Goal: Book appointment/travel/reservation

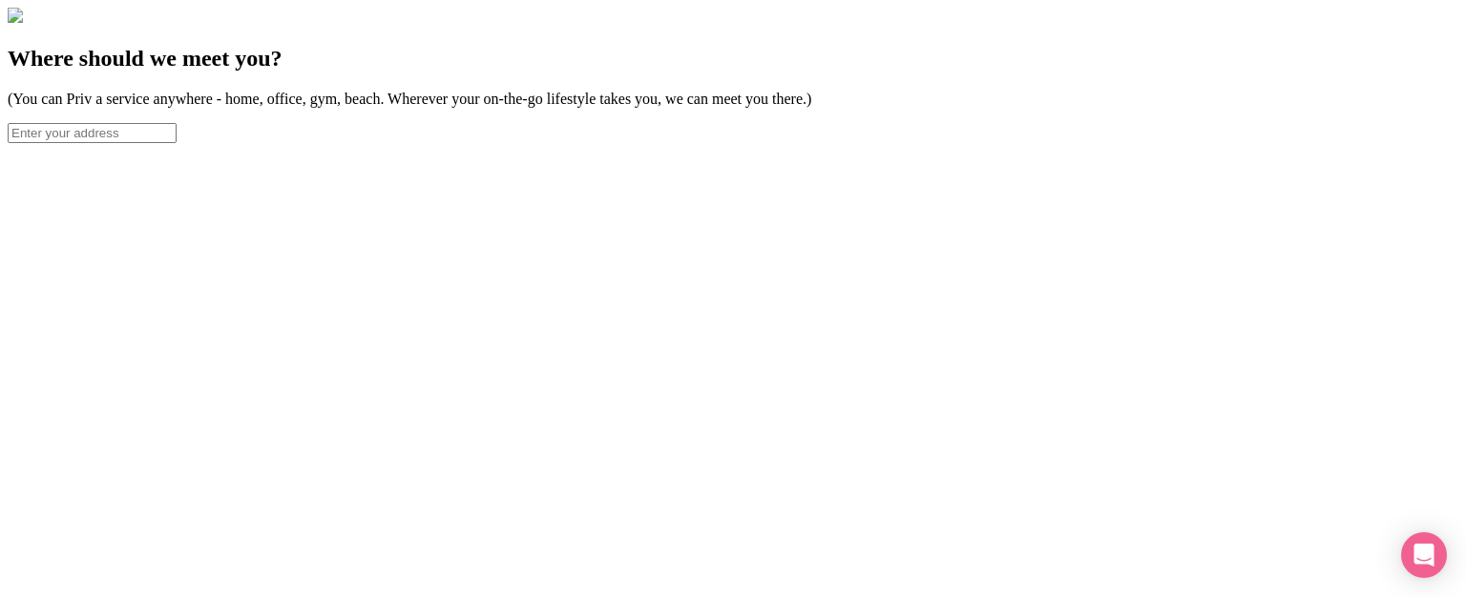
click at [177, 143] on input "text" at bounding box center [92, 133] width 169 height 20
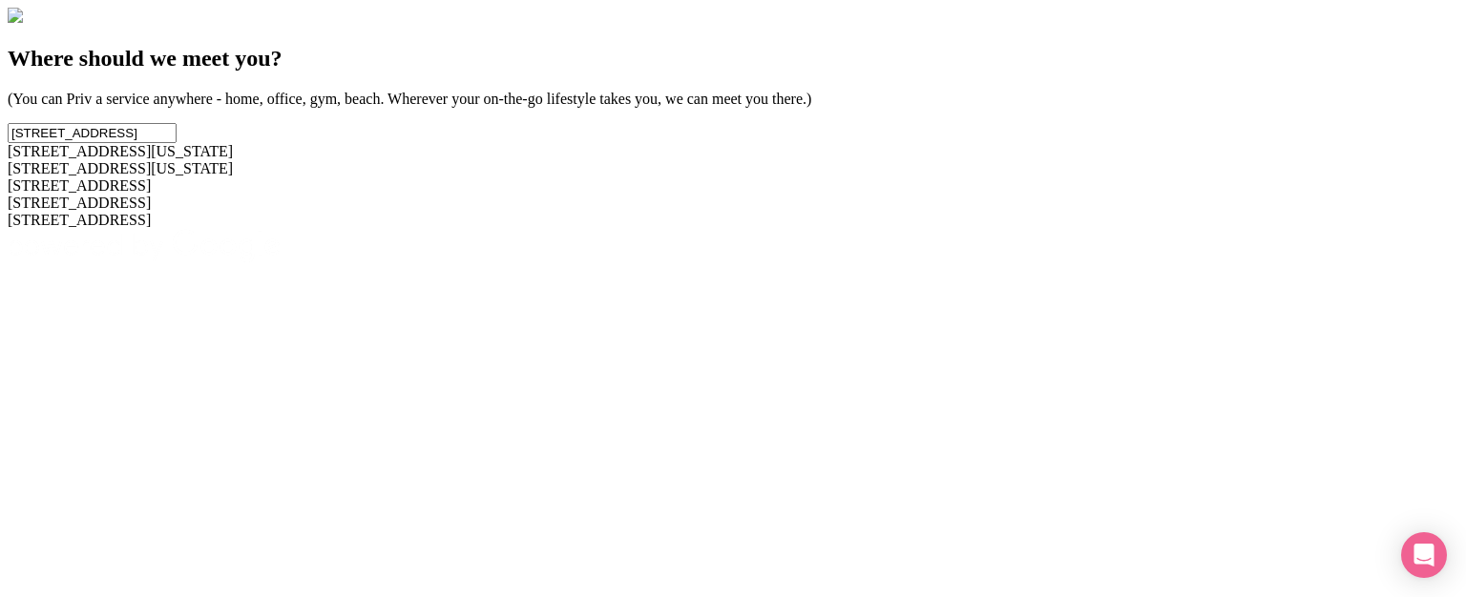
type input "[STREET_ADDRESS]"
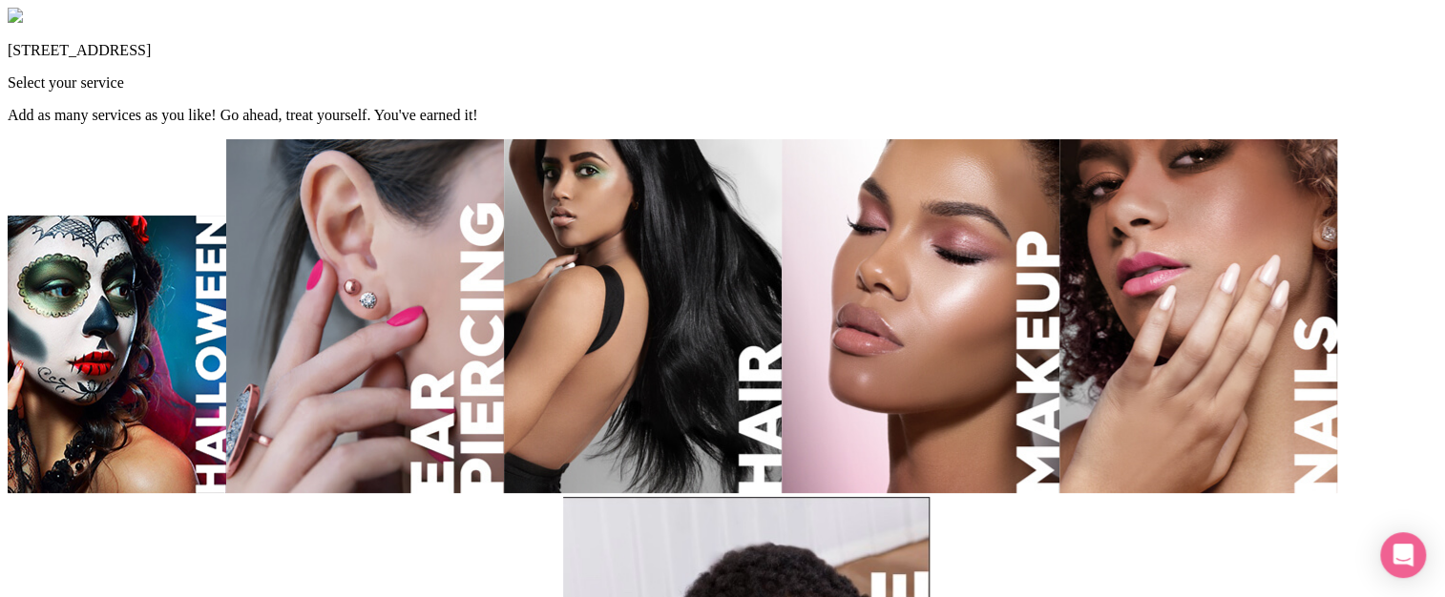
click at [1059, 286] on img at bounding box center [921, 316] width 278 height 354
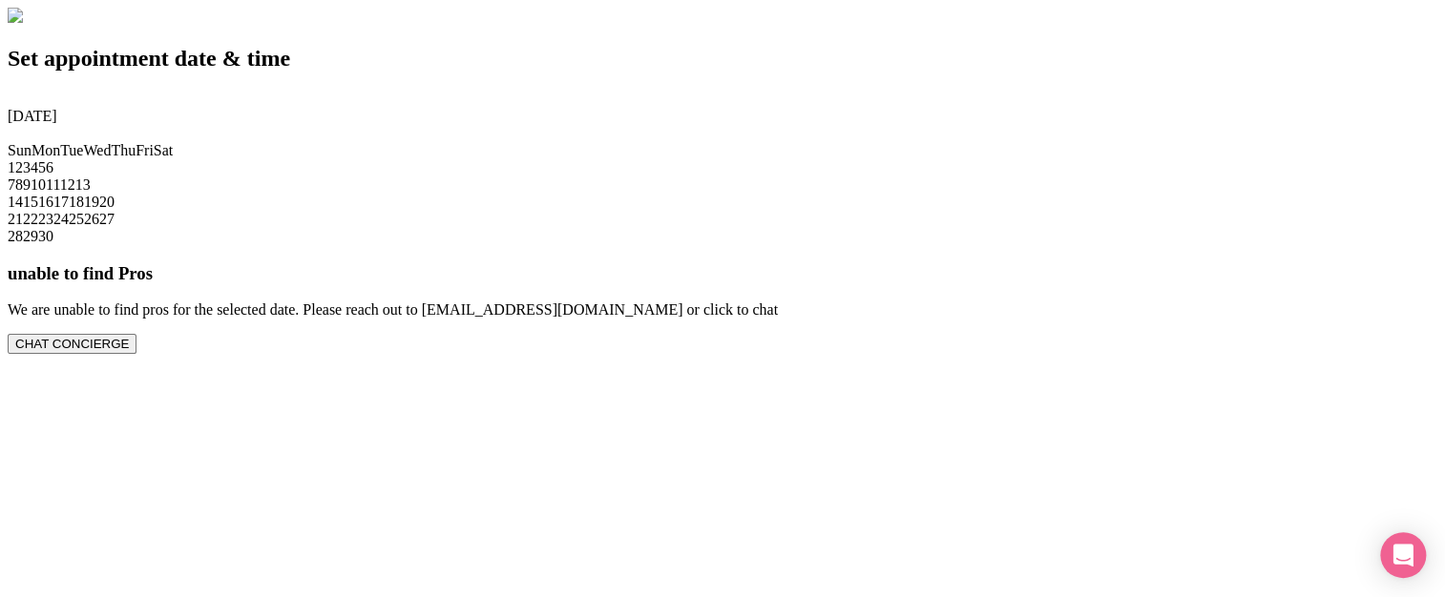
click at [99, 210] on span "19" at bounding box center [91, 202] width 15 height 16
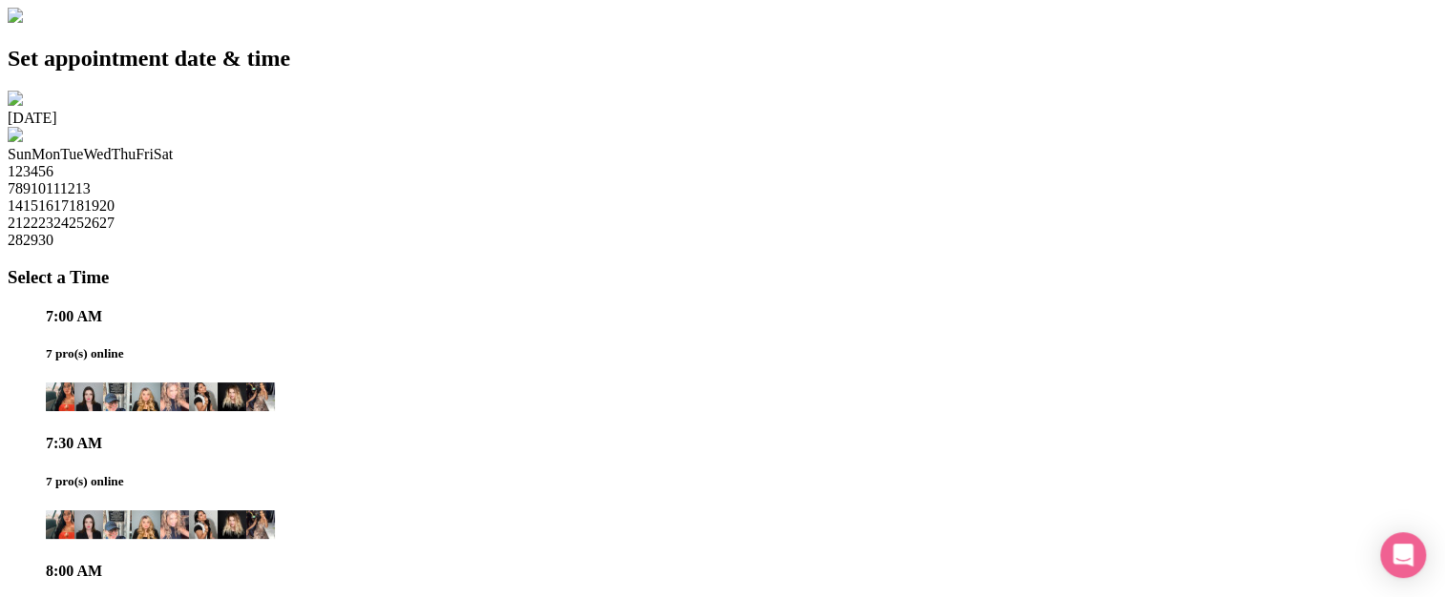
scroll to position [1567, 0]
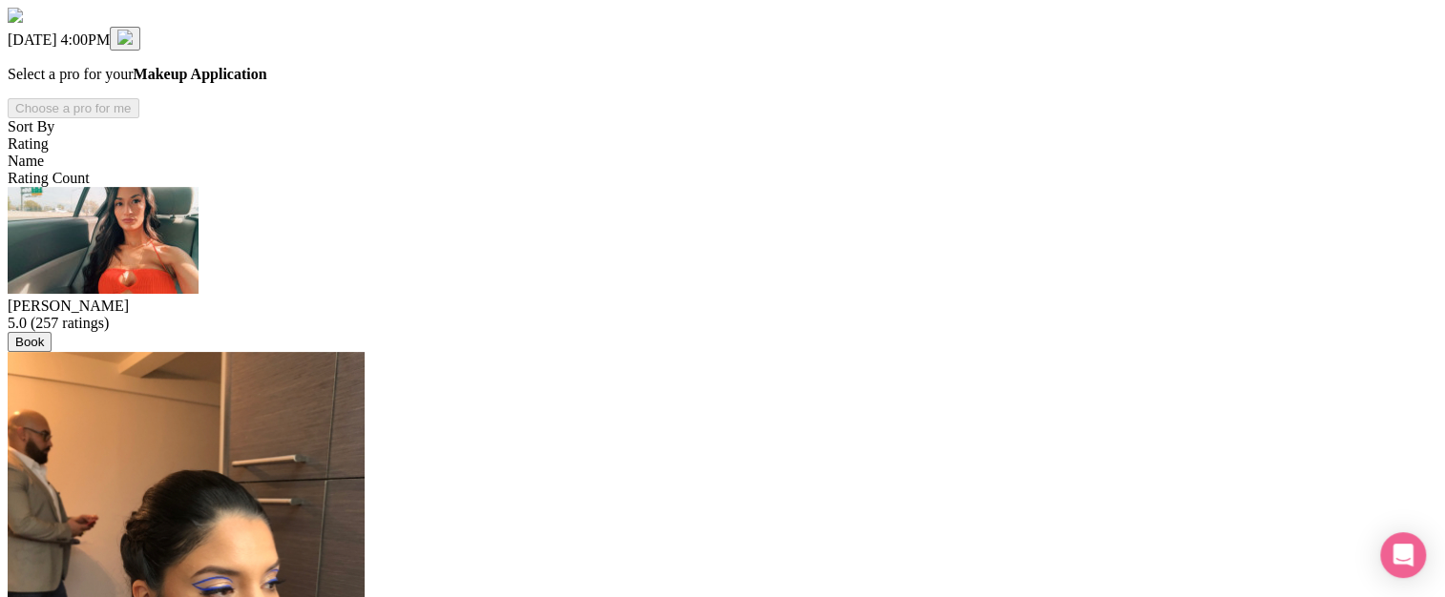
click at [199, 294] on img at bounding box center [103, 240] width 191 height 107
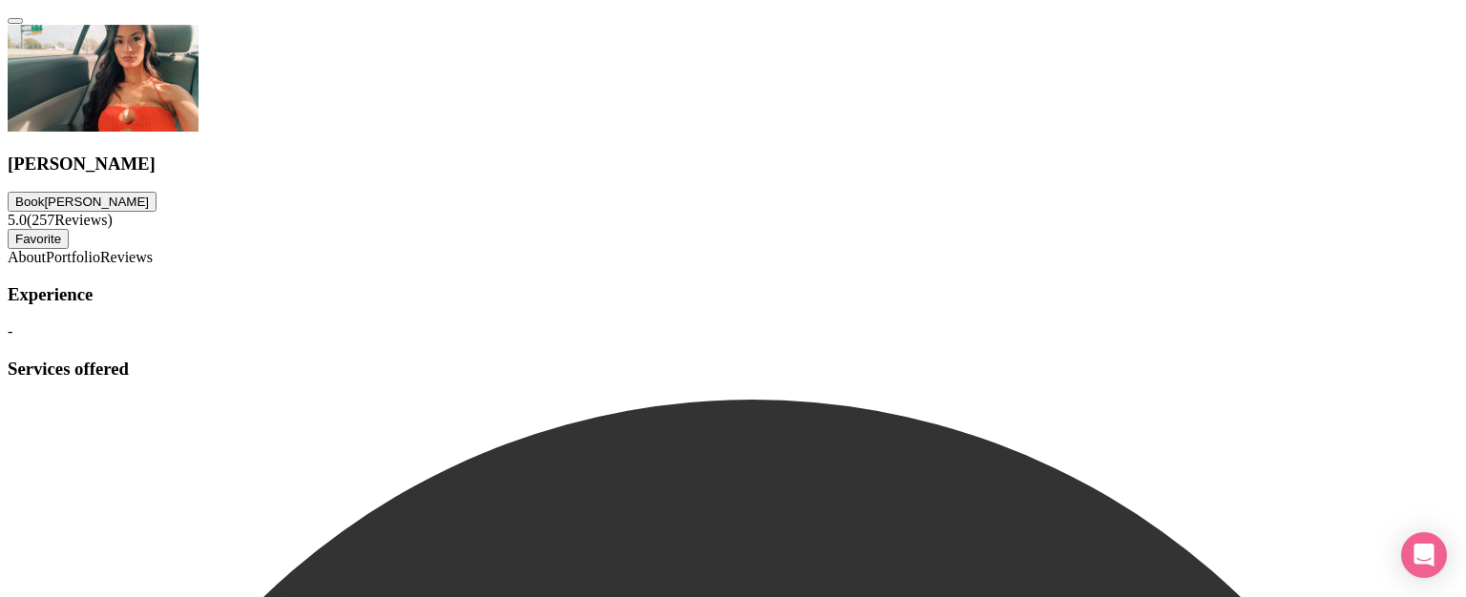
click at [199, 132] on img at bounding box center [103, 78] width 191 height 107
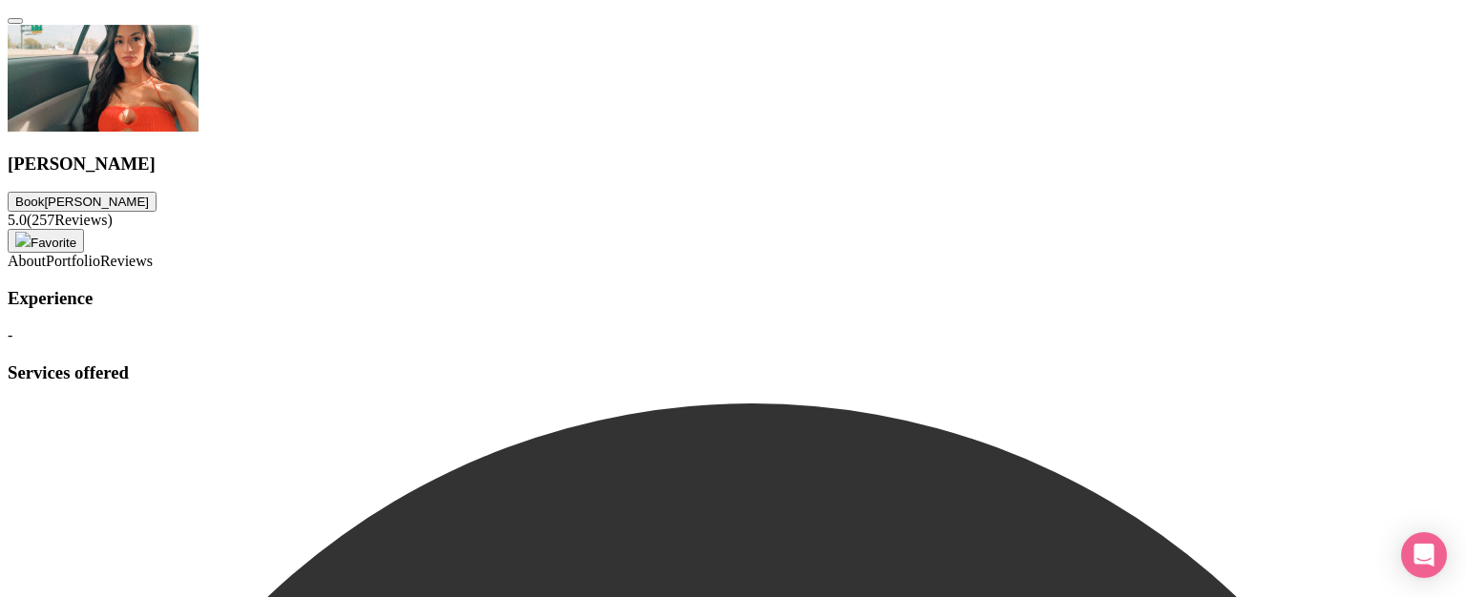
click at [153, 271] on link "Reviews" at bounding box center [126, 263] width 52 height 16
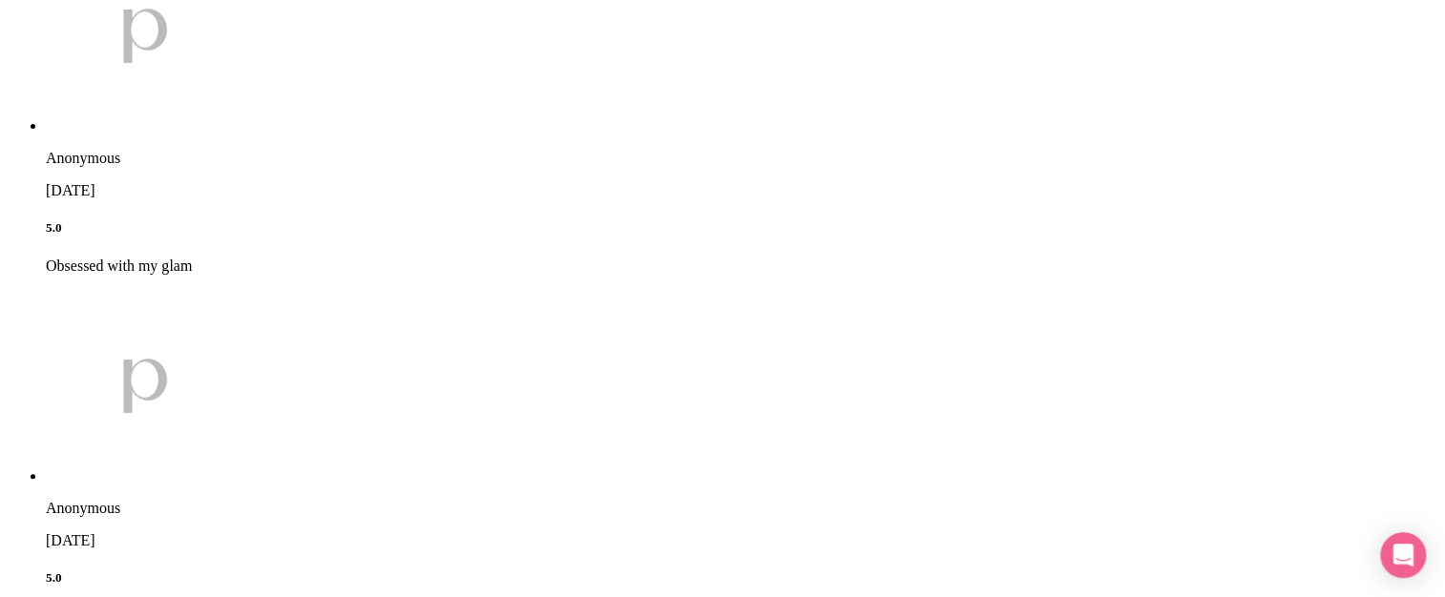
scroll to position [916, 0]
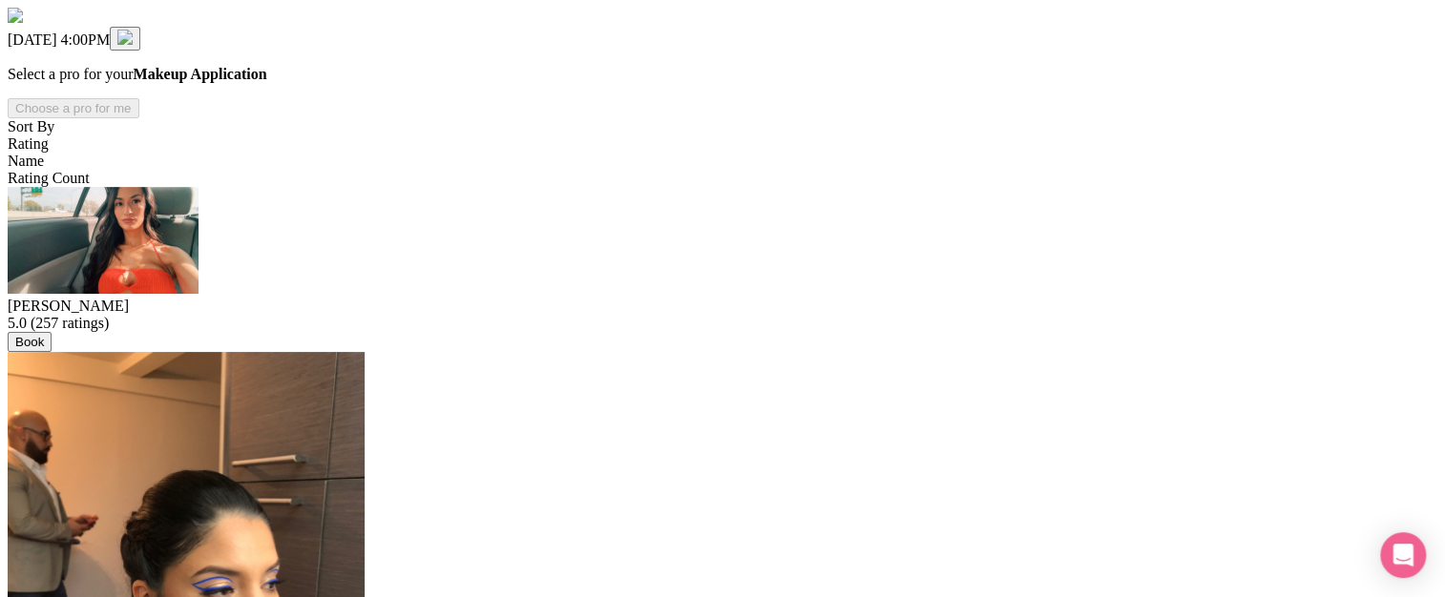
click at [52, 332] on button "Book" at bounding box center [30, 342] width 44 height 20
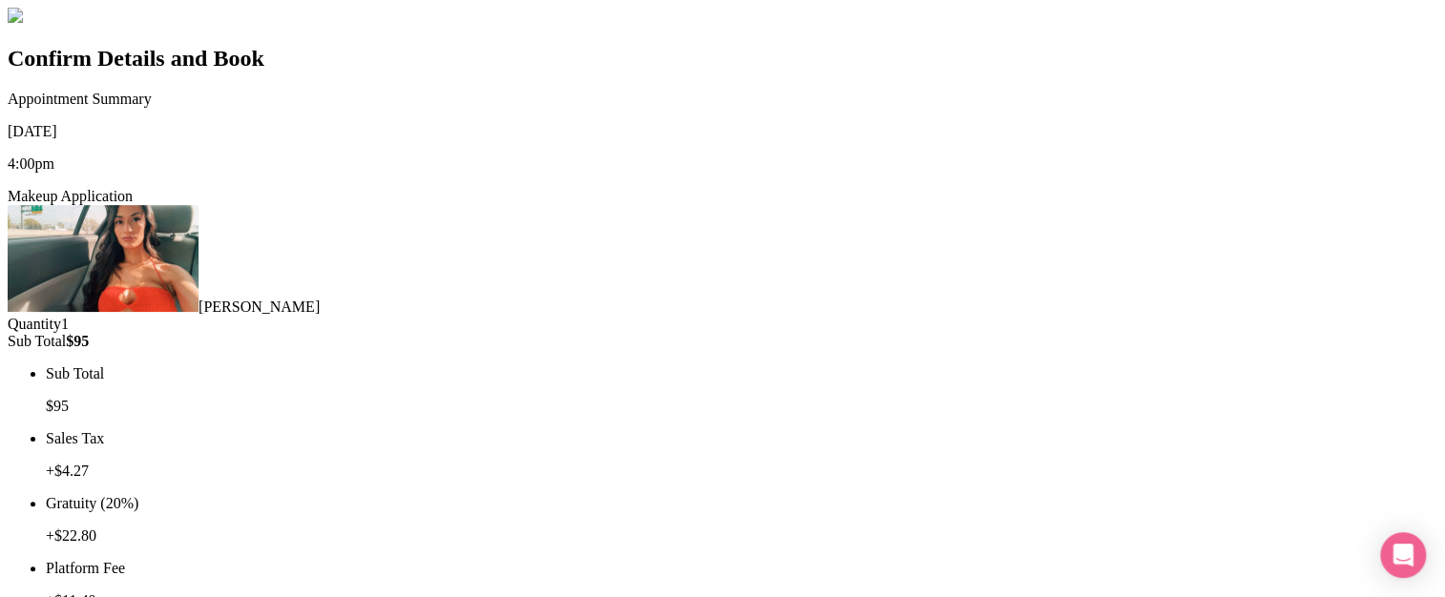
scroll to position [185, 0]
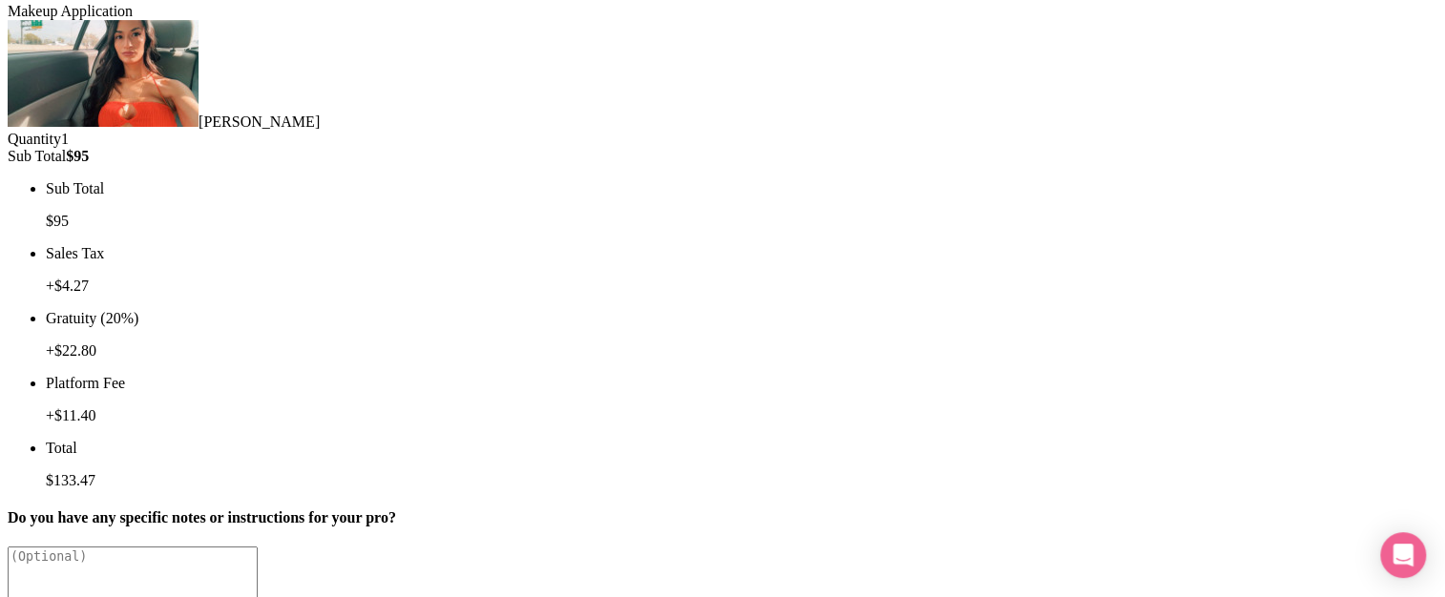
checkbox input "true"
click at [258, 547] on textarea at bounding box center [133, 585] width 250 height 77
type textarea "Please bring glitter dust"
